Goal: Task Accomplishment & Management: Complete application form

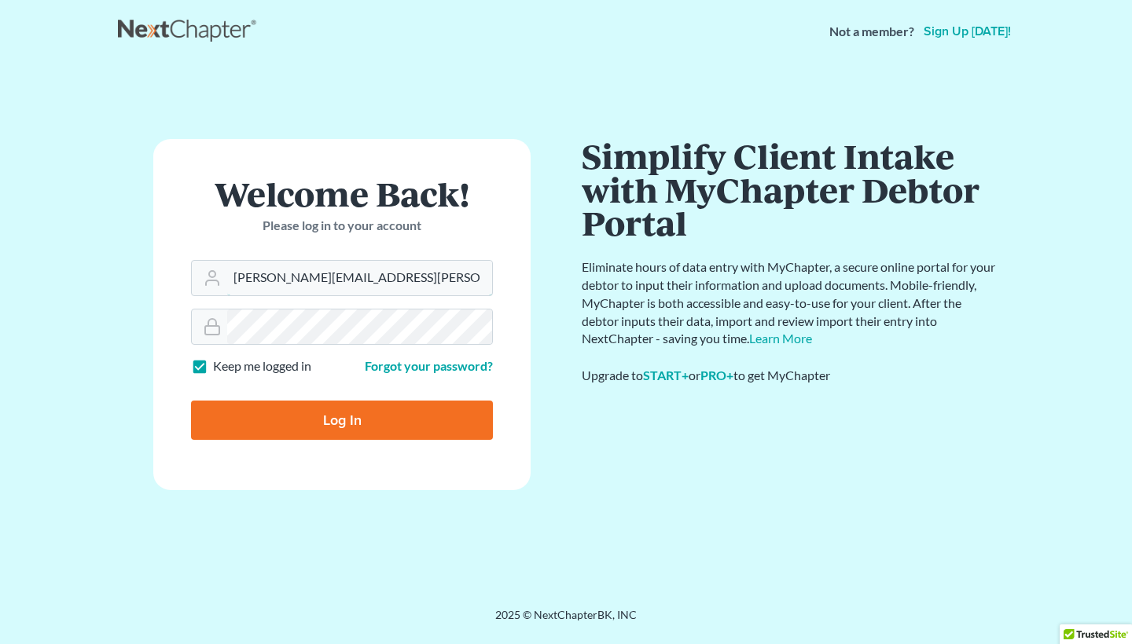
type input "[PERSON_NAME][EMAIL_ADDRESS][PERSON_NAME][DOMAIN_NAME]"
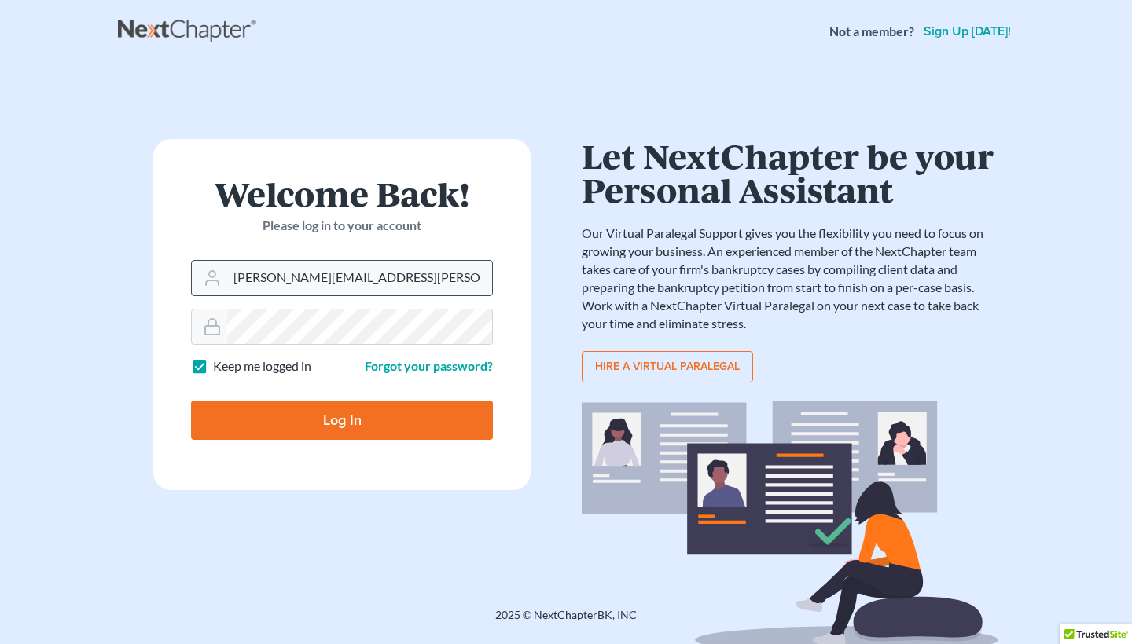
drag, startPoint x: 383, startPoint y: 281, endPoint x: 208, endPoint y: 262, distance: 175.6
click at [208, 262] on div "judith.thigpen@gmail.com" at bounding box center [342, 278] width 302 height 36
click at [432, 366] on link "Forgot your password?" at bounding box center [429, 365] width 128 height 15
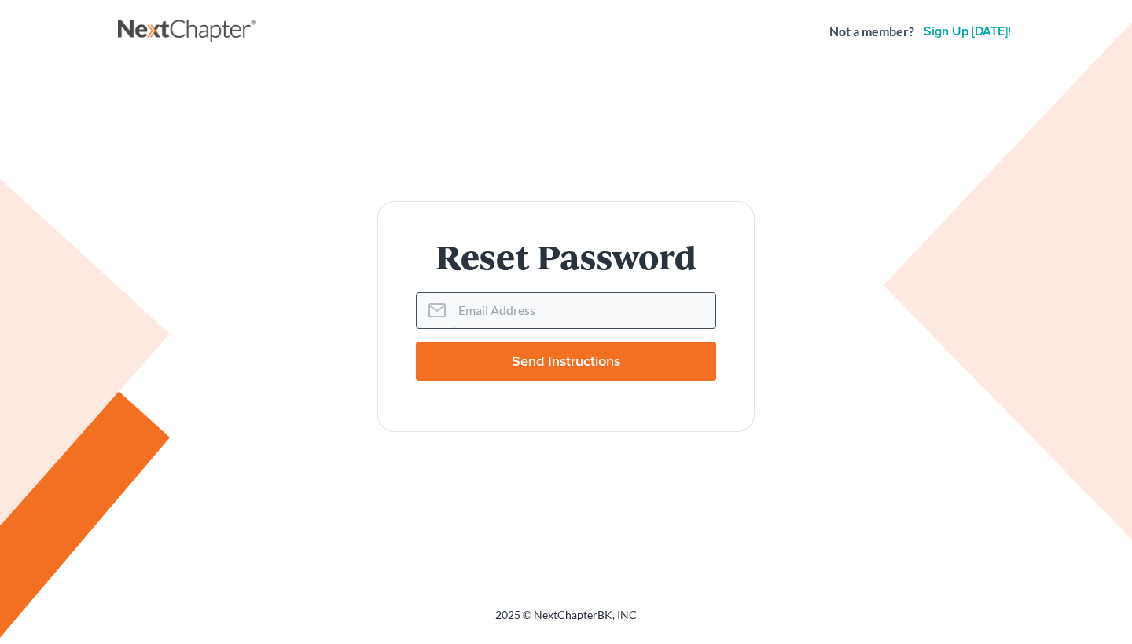
click at [472, 307] on input "Email Address" at bounding box center [583, 310] width 263 height 35
paste input "[PERSON_NAME][EMAIL_ADDRESS][PERSON_NAME][DOMAIN_NAME]"
type input "[PERSON_NAME][EMAIL_ADDRESS][PERSON_NAME][DOMAIN_NAME]"
click at [535, 358] on input "Send Instructions" at bounding box center [566, 361] width 300 height 39
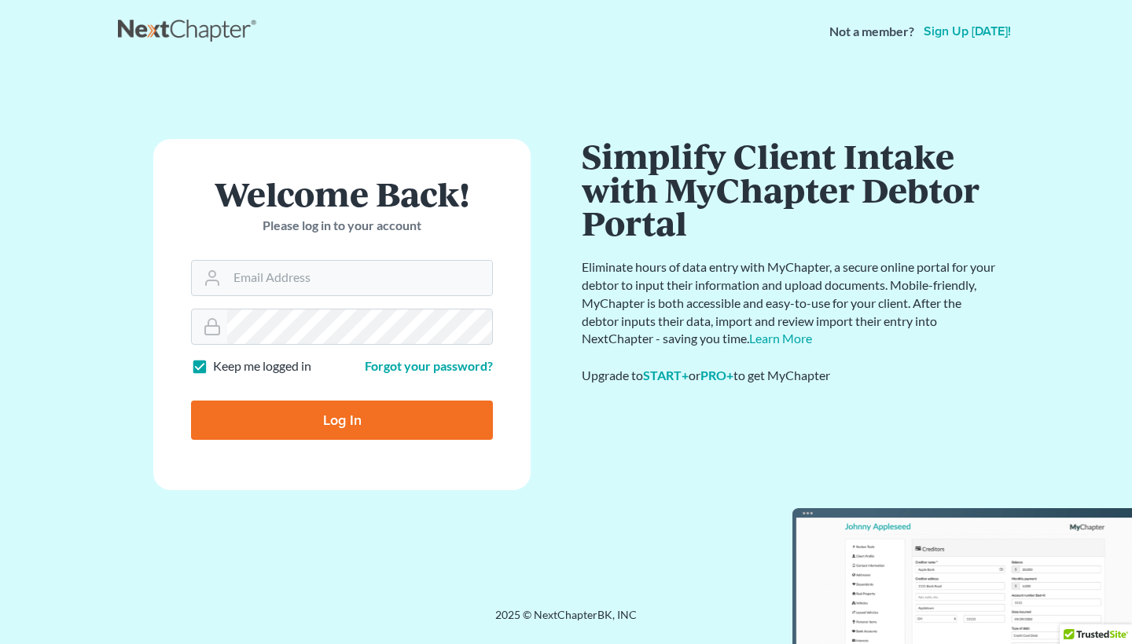
click at [951, 34] on link "Sign up [DATE]!" at bounding box center [967, 31] width 94 height 13
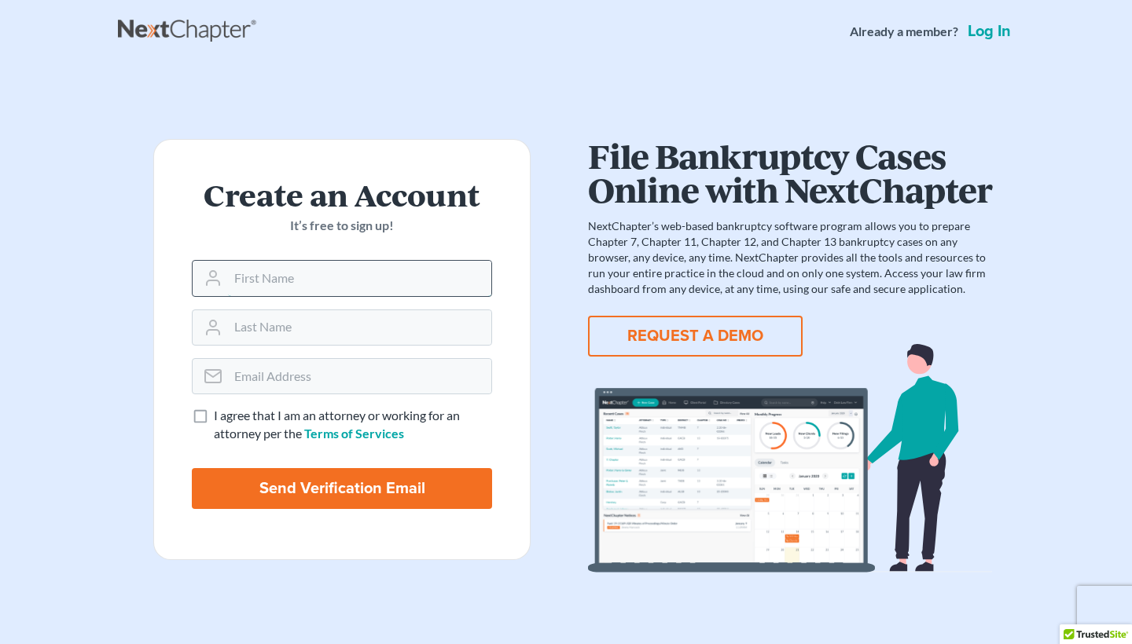
paste input "[PERSON_NAME][EMAIL_ADDRESS][PERSON_NAME][DOMAIN_NAME]"
type input "[PERSON_NAME][EMAIL_ADDRESS][PERSON_NAME][DOMAIN_NAME]"
type input "[PERSON_NAME]"
drag, startPoint x: 387, startPoint y: 284, endPoint x: 226, endPoint y: 281, distance: 160.4
click at [226, 281] on div "[PERSON_NAME][EMAIL_ADDRESS][PERSON_NAME][DOMAIN_NAME]" at bounding box center [342, 278] width 300 height 36
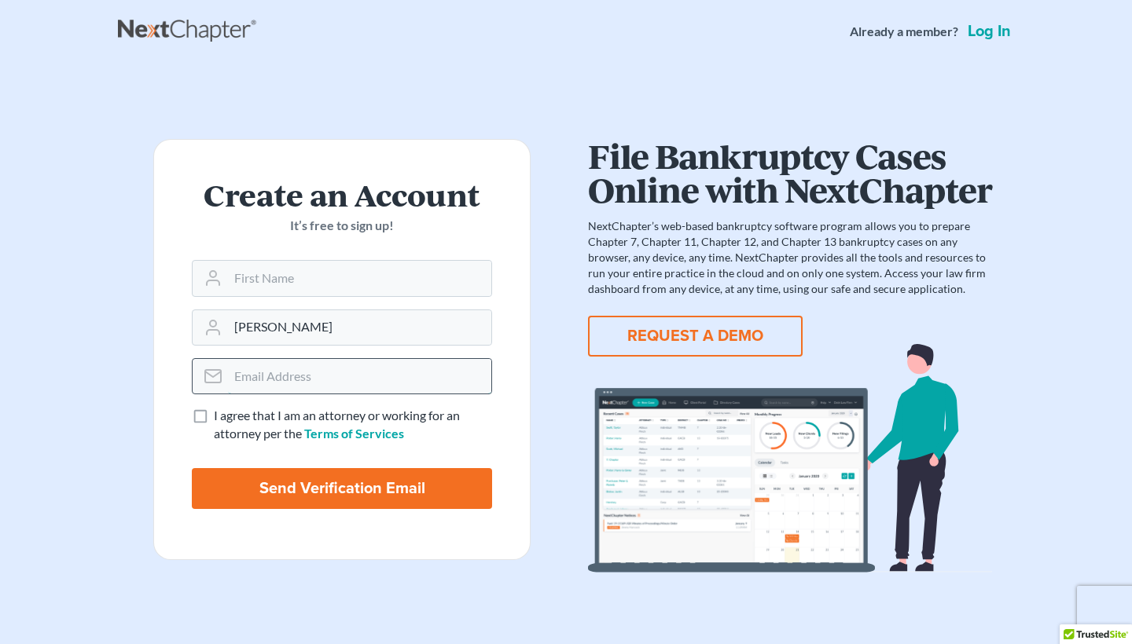
paste input "[PERSON_NAME][EMAIL_ADDRESS][PERSON_NAME][DOMAIN_NAME]"
type input "[PERSON_NAME][EMAIL_ADDRESS][PERSON_NAME][DOMAIN_NAME]"
